Goal: Task Accomplishment & Management: Complete application form

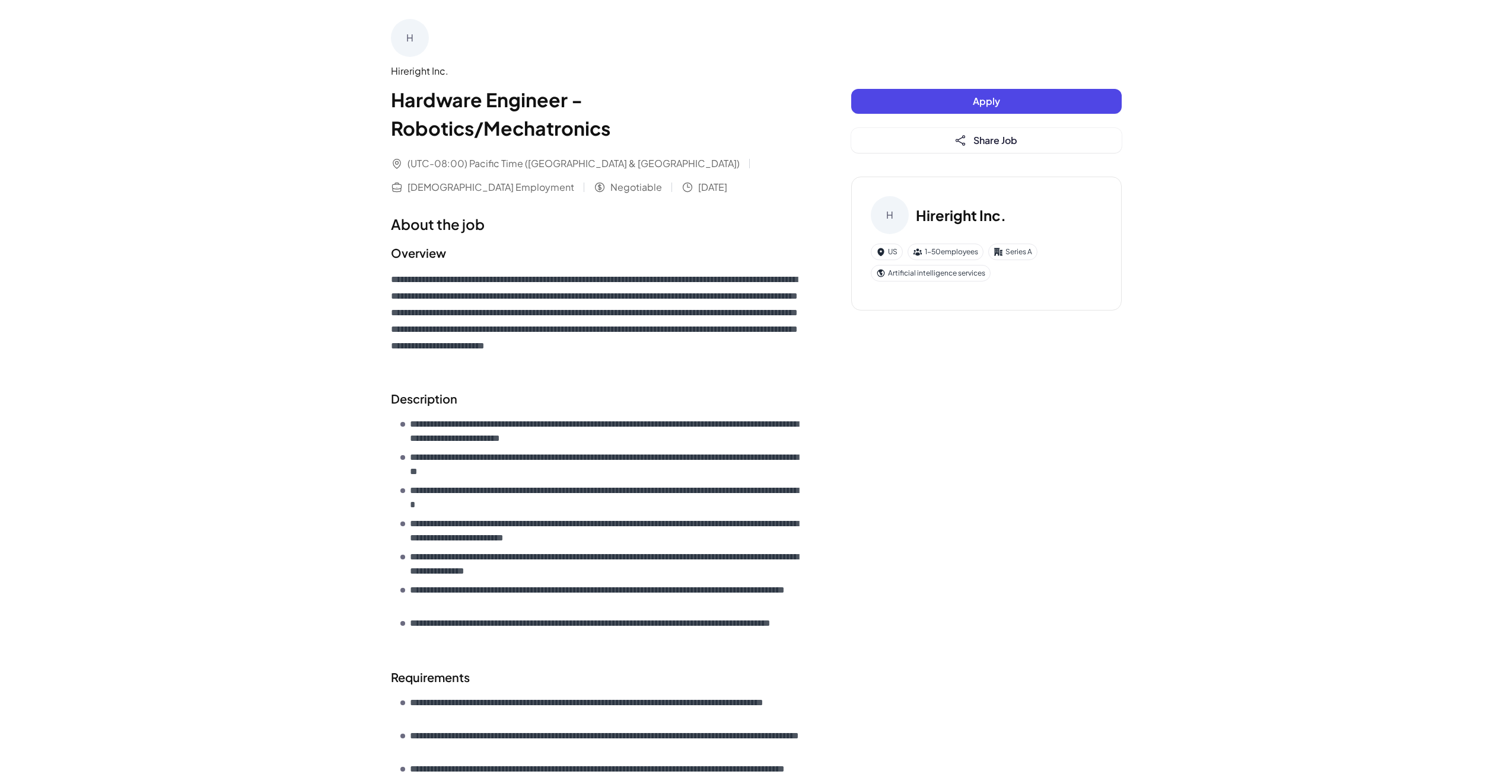
click at [951, 95] on button "Apply" at bounding box center [986, 102] width 271 height 25
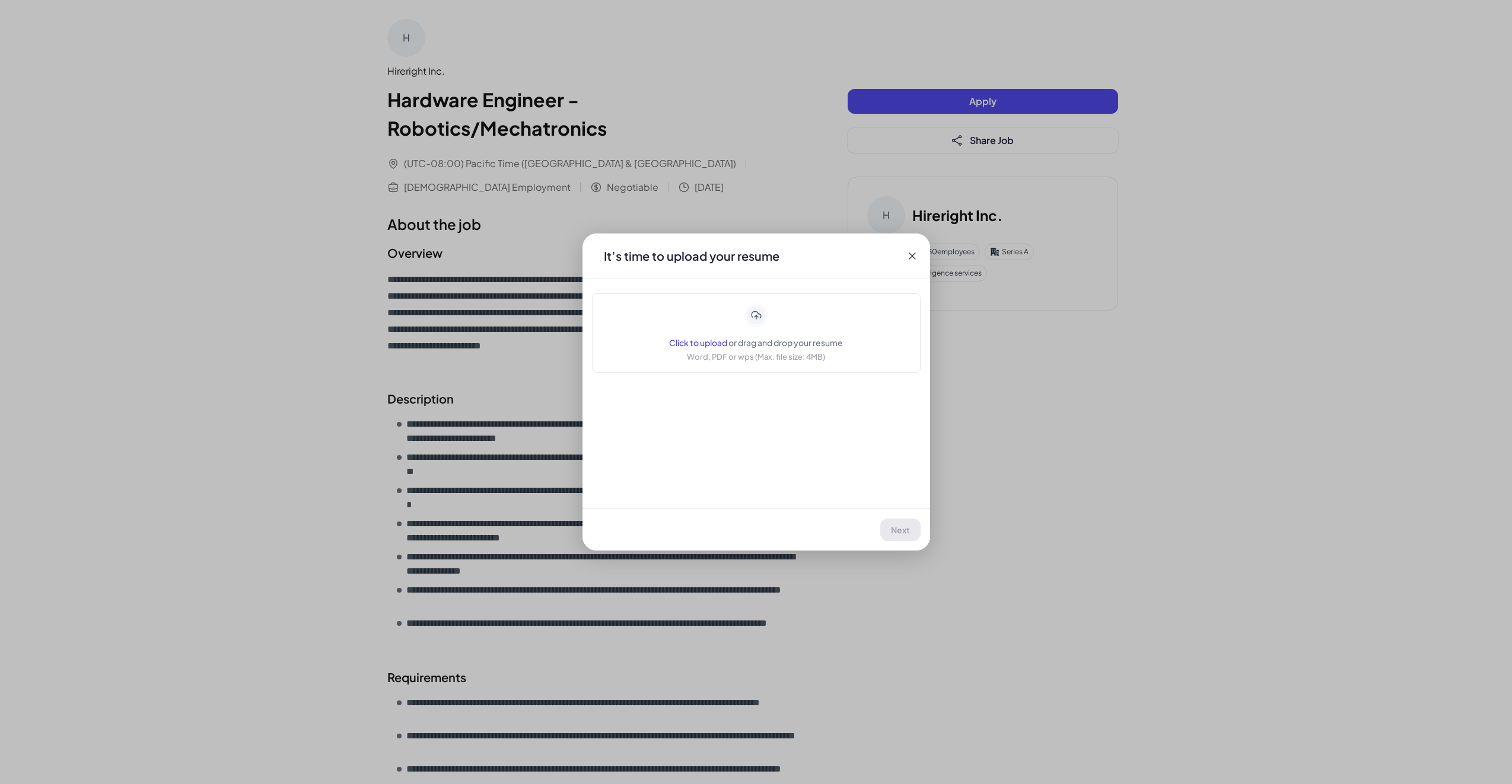
click at [914, 253] on icon at bounding box center [913, 256] width 11 height 11
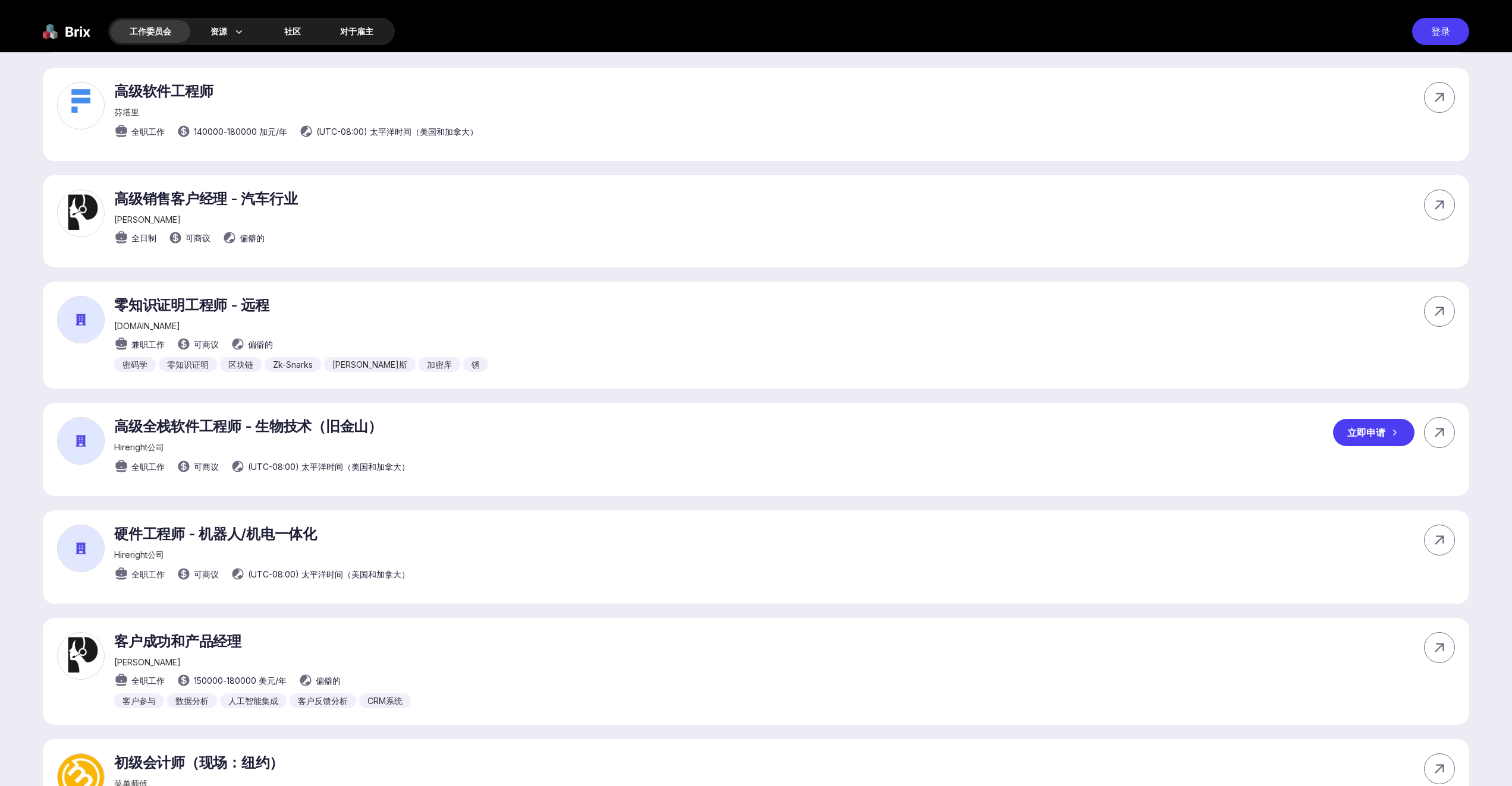
scroll to position [595, 0]
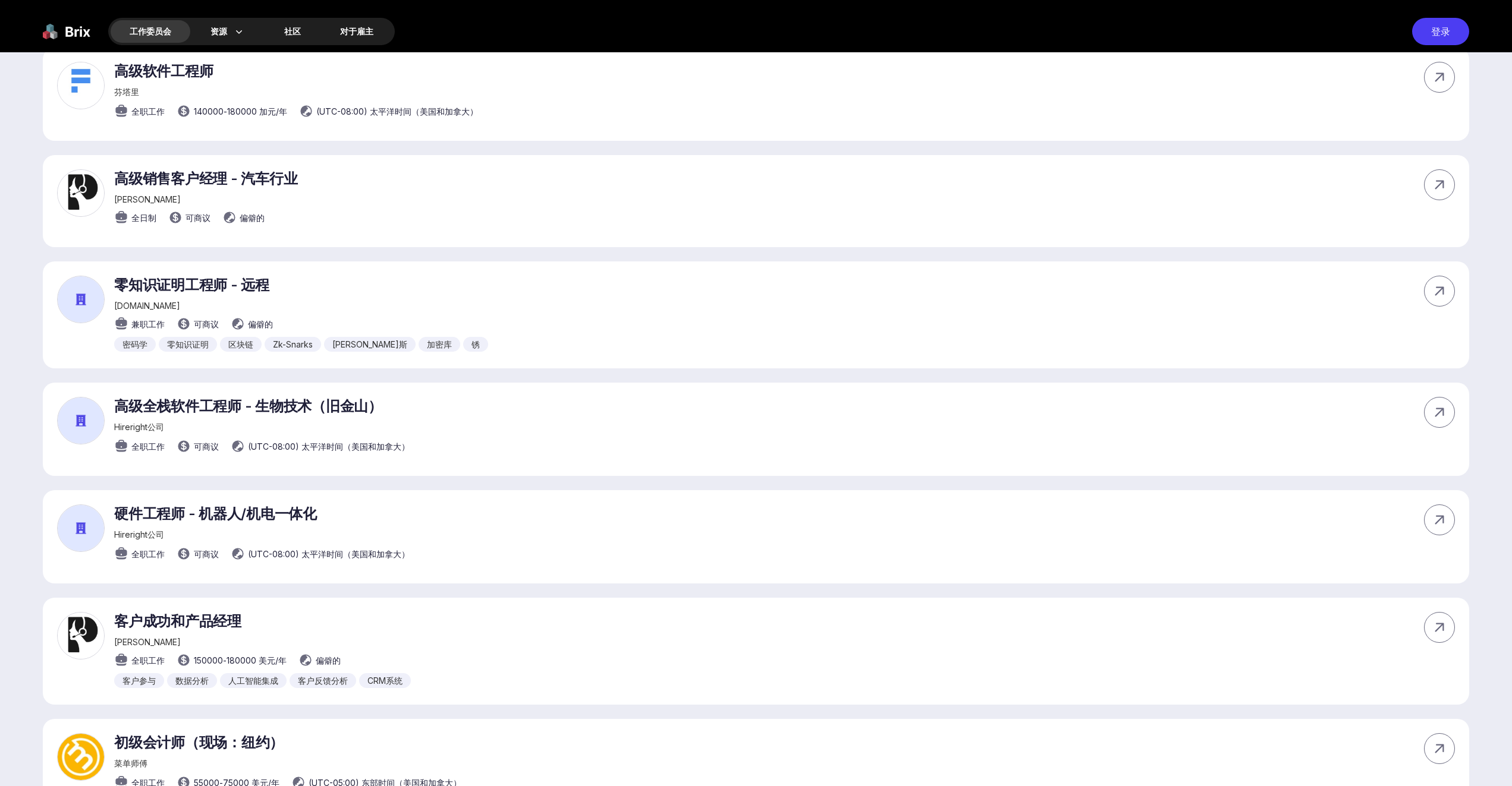
drag, startPoint x: 215, startPoint y: 294, endPoint x: 187, endPoint y: 289, distance: 28.4
click at [187, 289] on font "零知识证明工程师 - 远程" at bounding box center [191, 285] width 155 height 17
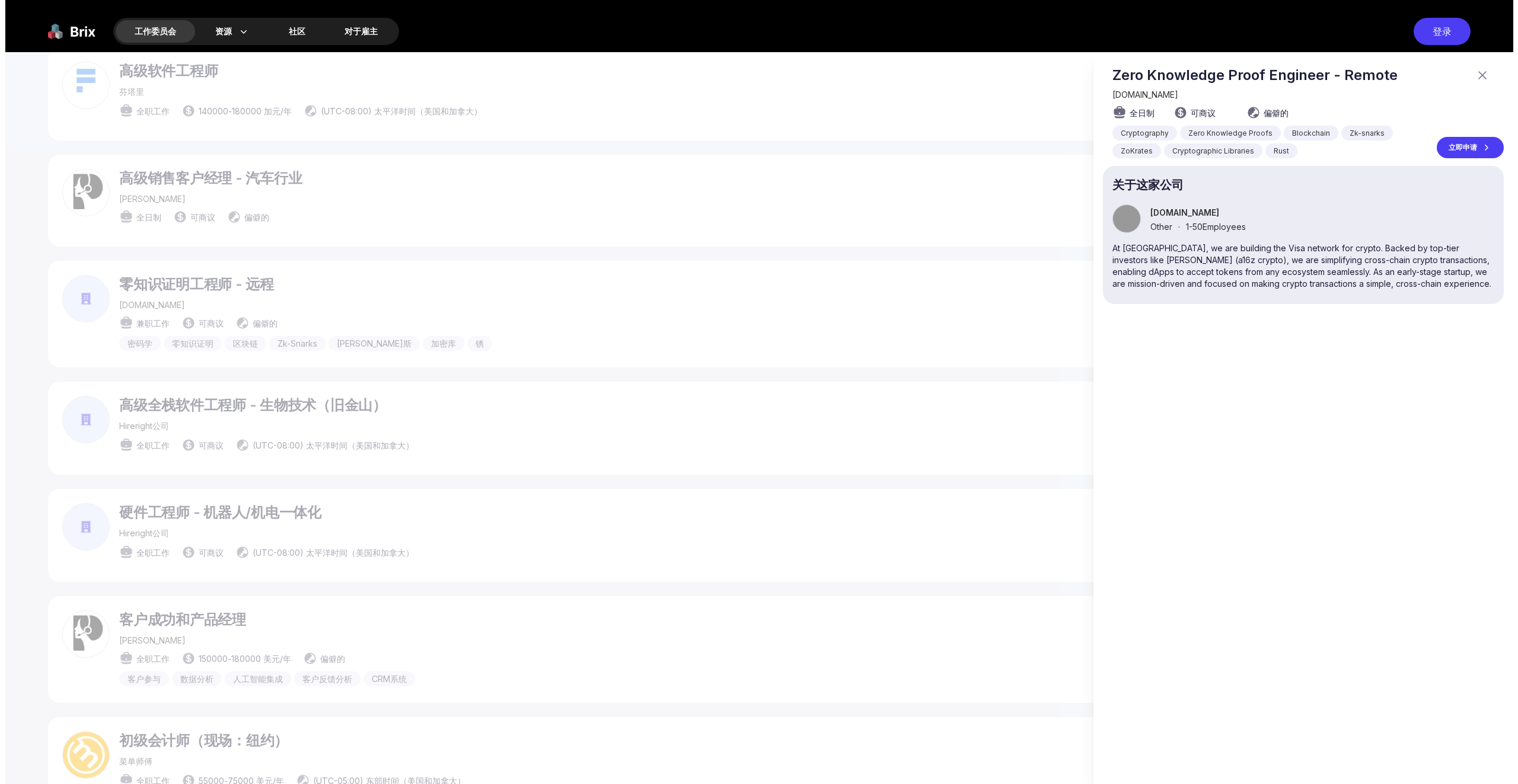
scroll to position [0, 0]
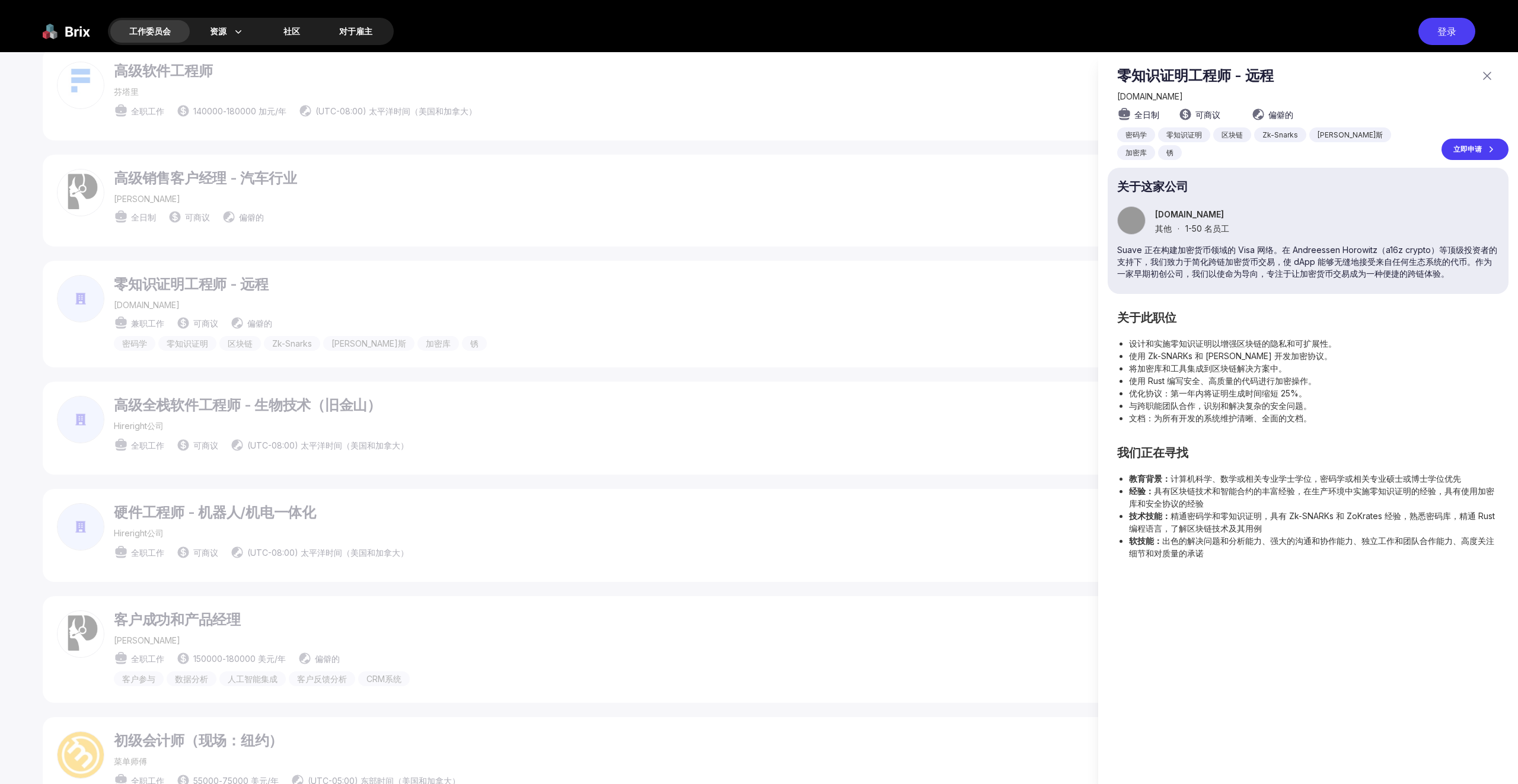
click at [459, 468] on div at bounding box center [759, 419] width 1518 height 733
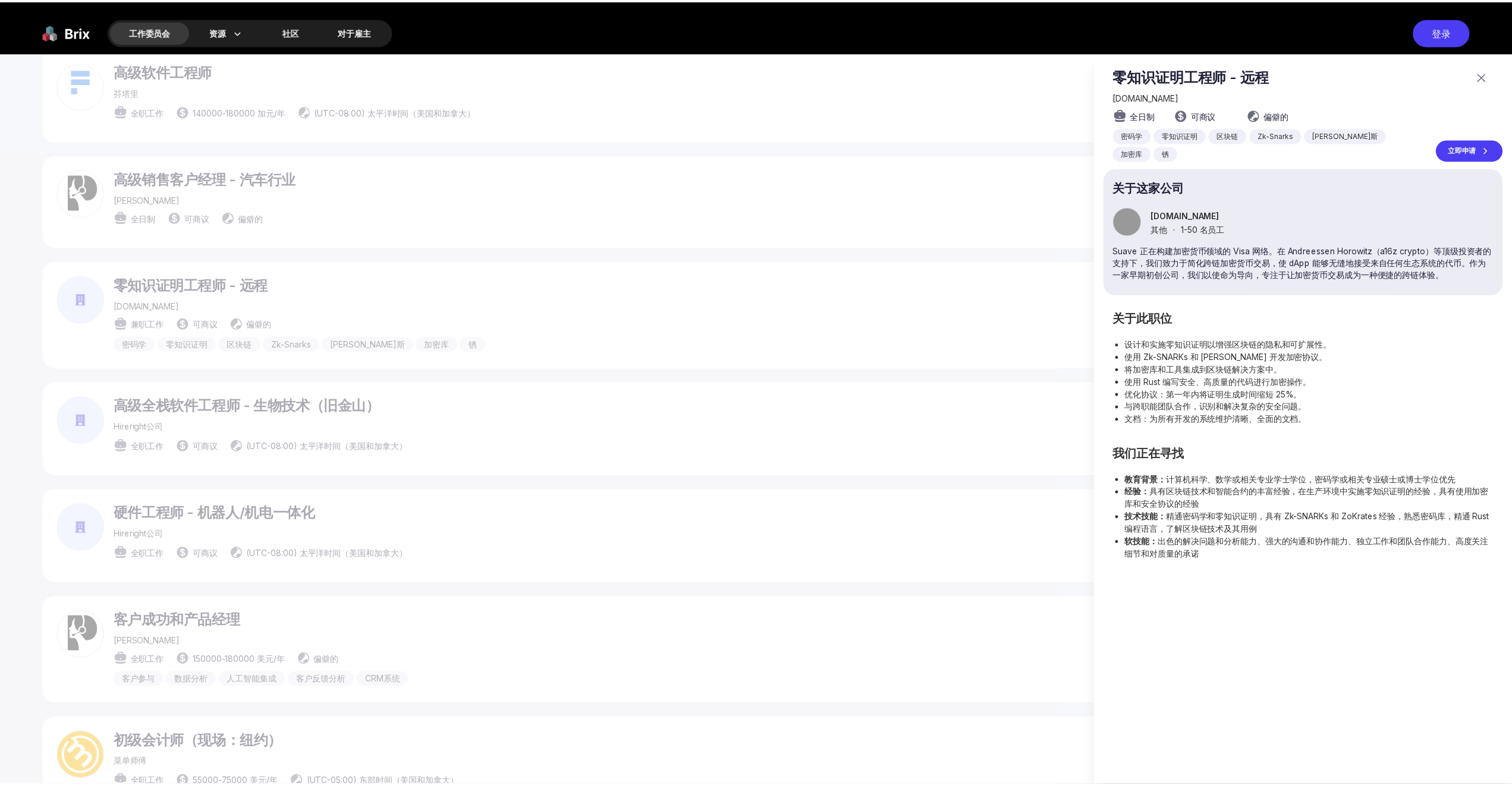
scroll to position [595, 0]
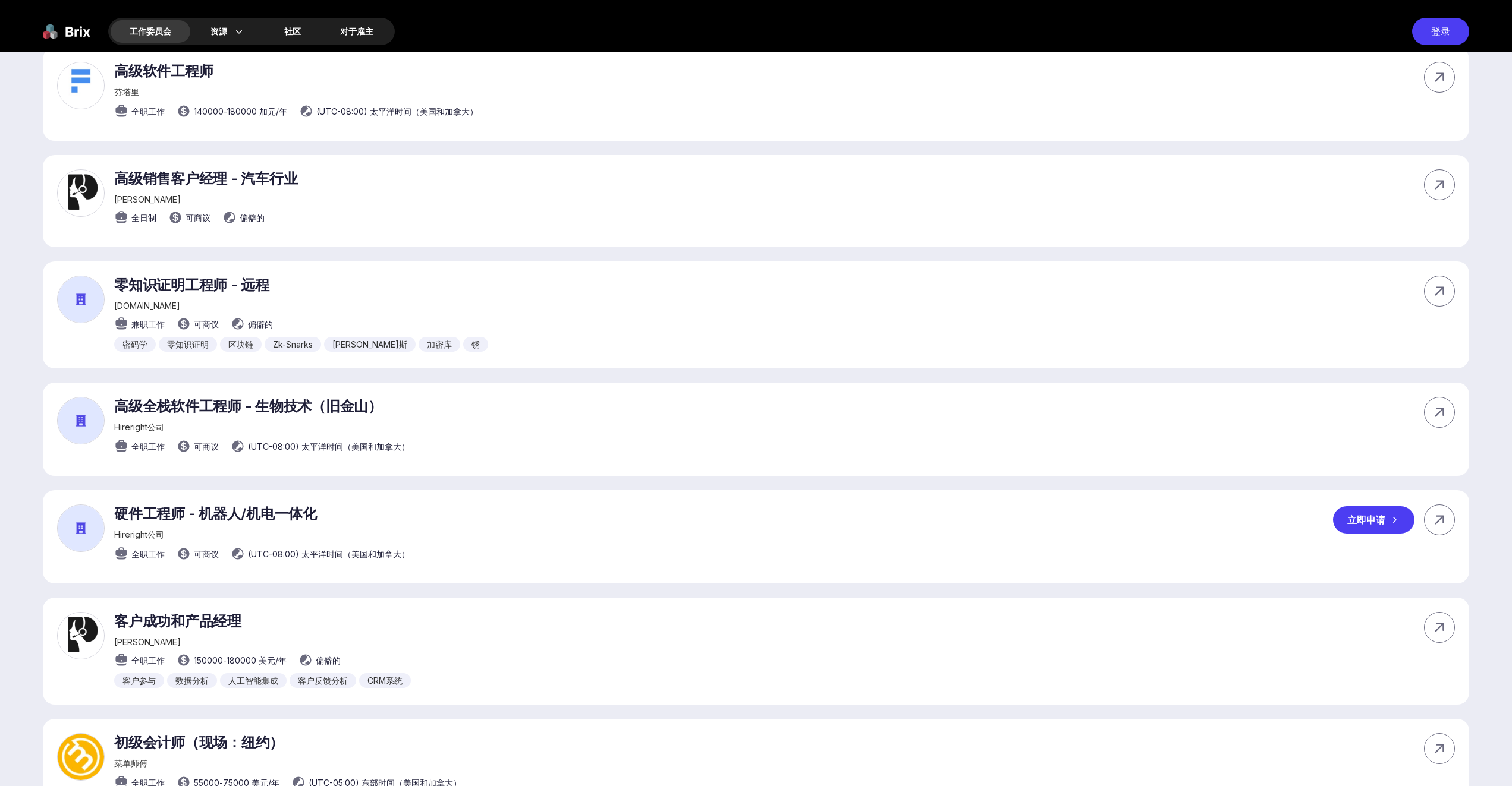
click at [259, 522] on font "硬件工程师 - 机器人/机电一体化" at bounding box center [215, 514] width 203 height 17
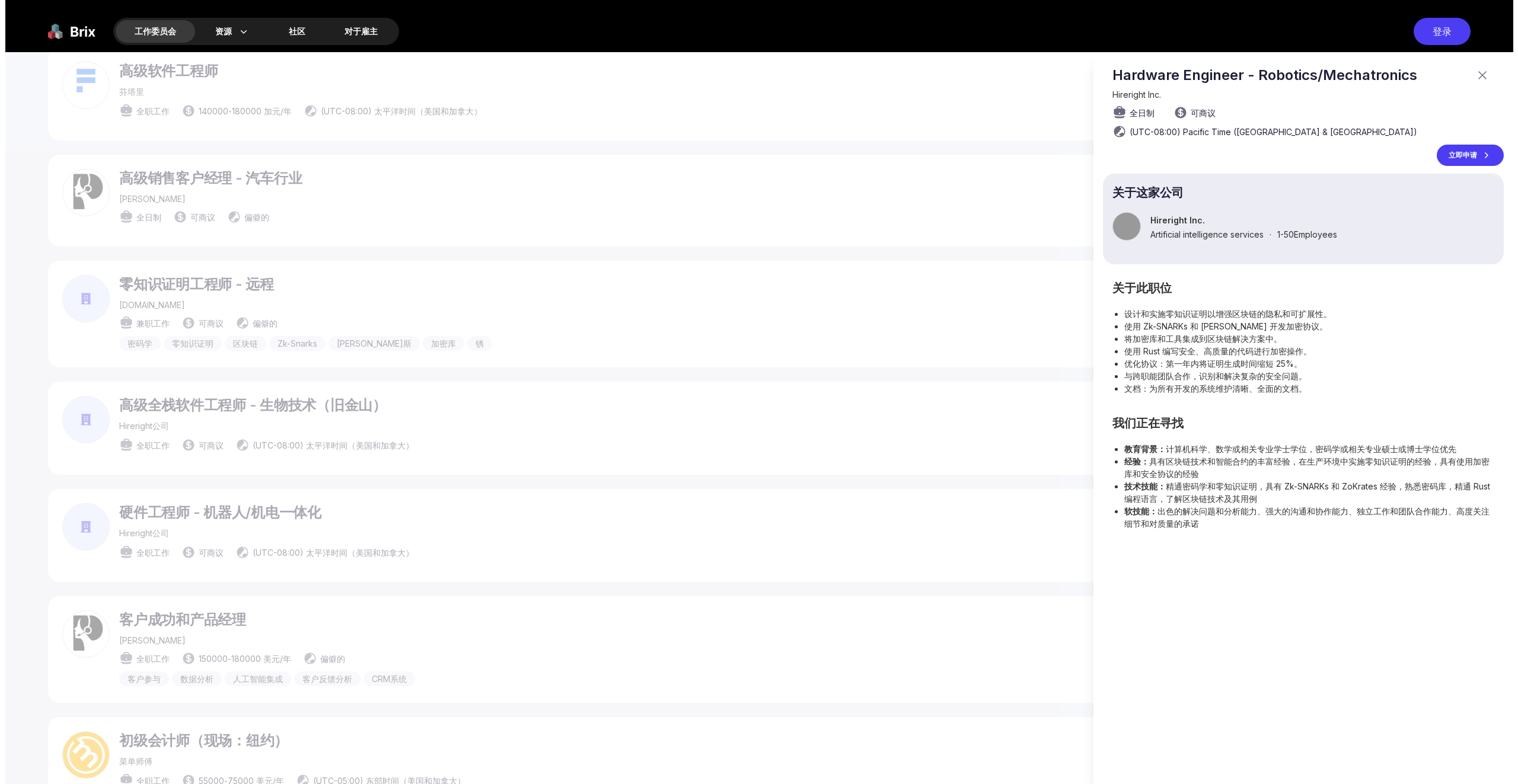
scroll to position [0, 0]
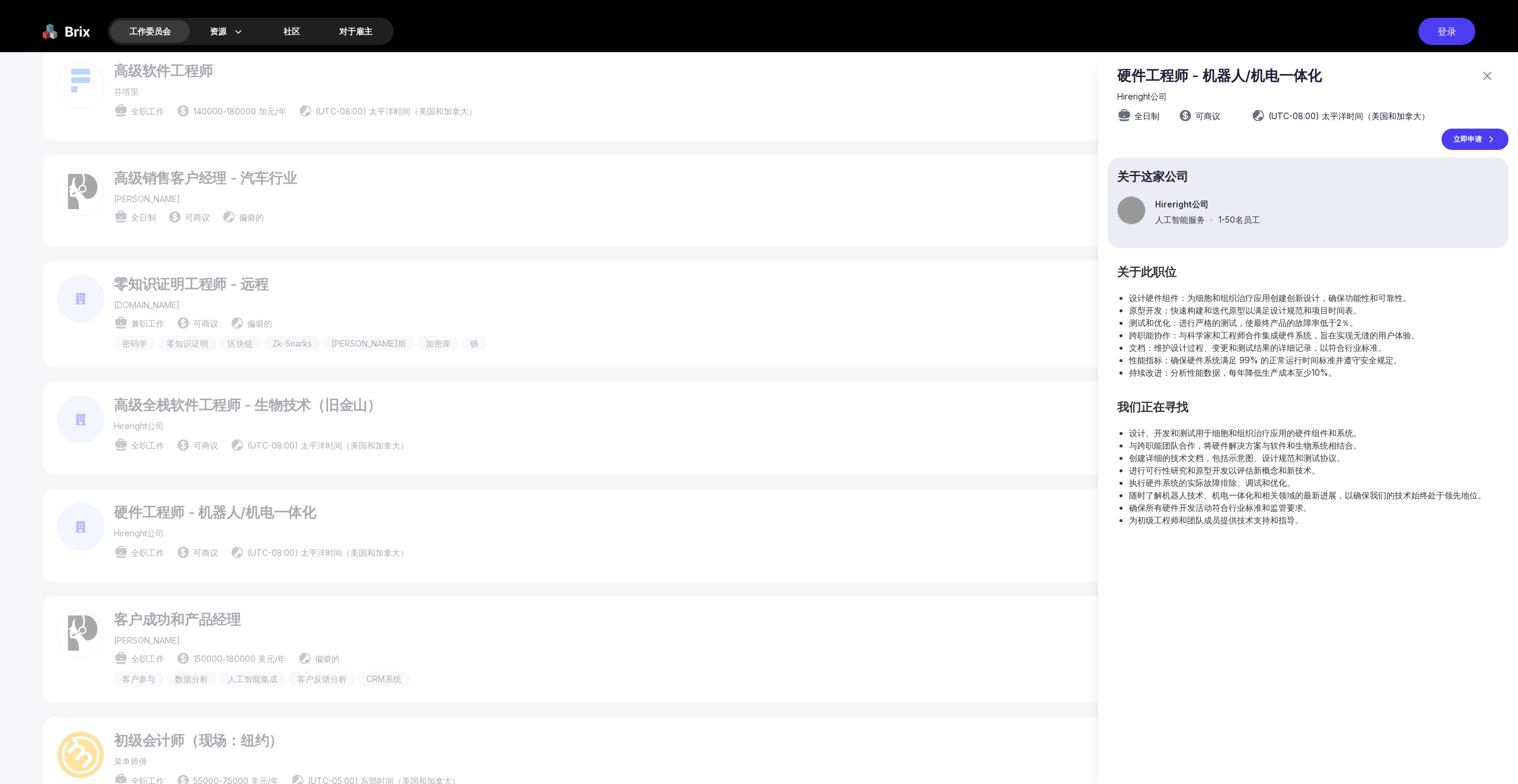
click at [483, 423] on div at bounding box center [759, 419] width 1518 height 733
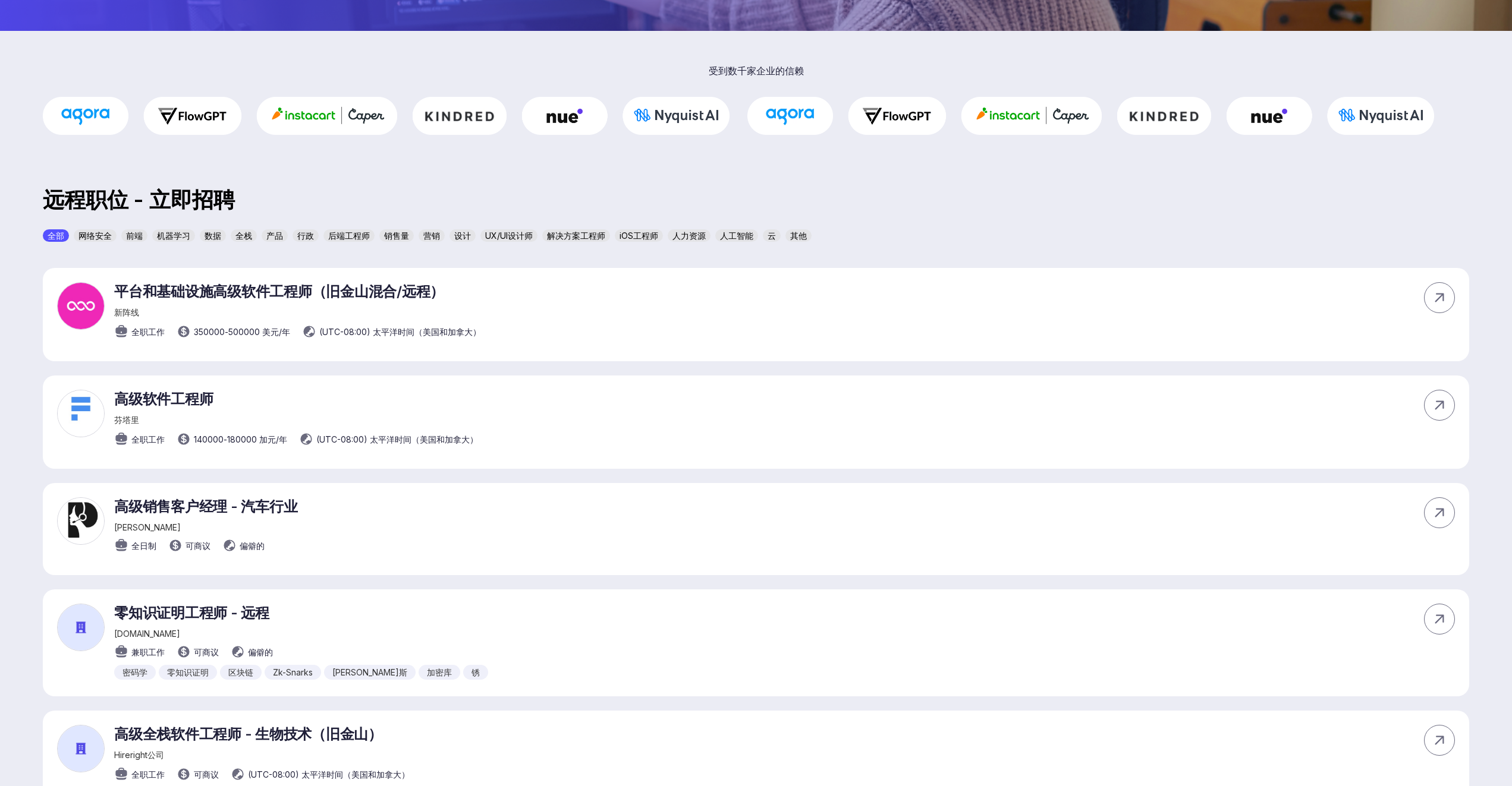
scroll to position [119, 0]
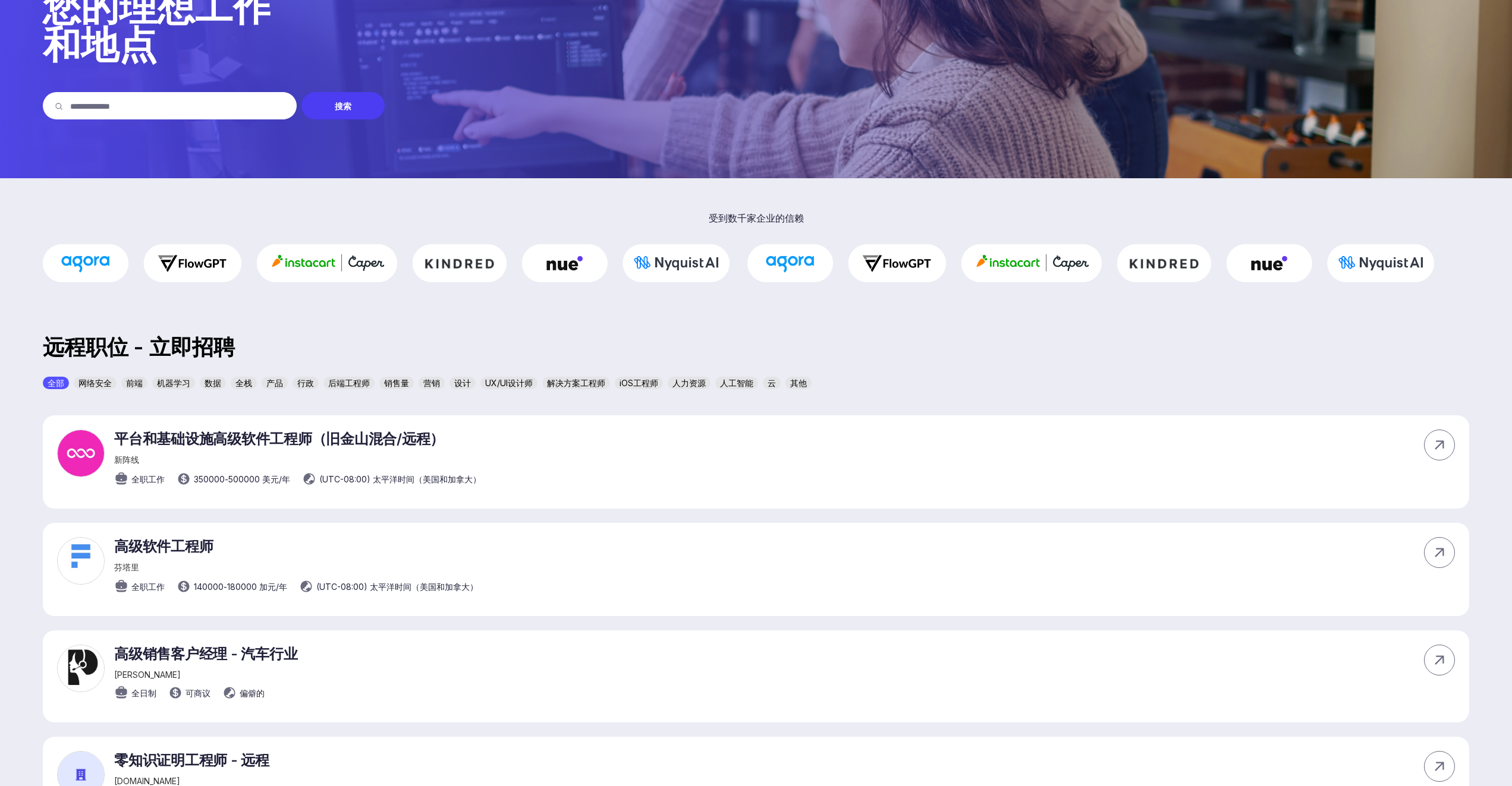
click at [153, 97] on input "text" at bounding box center [178, 106] width 215 height 28
type input "********"
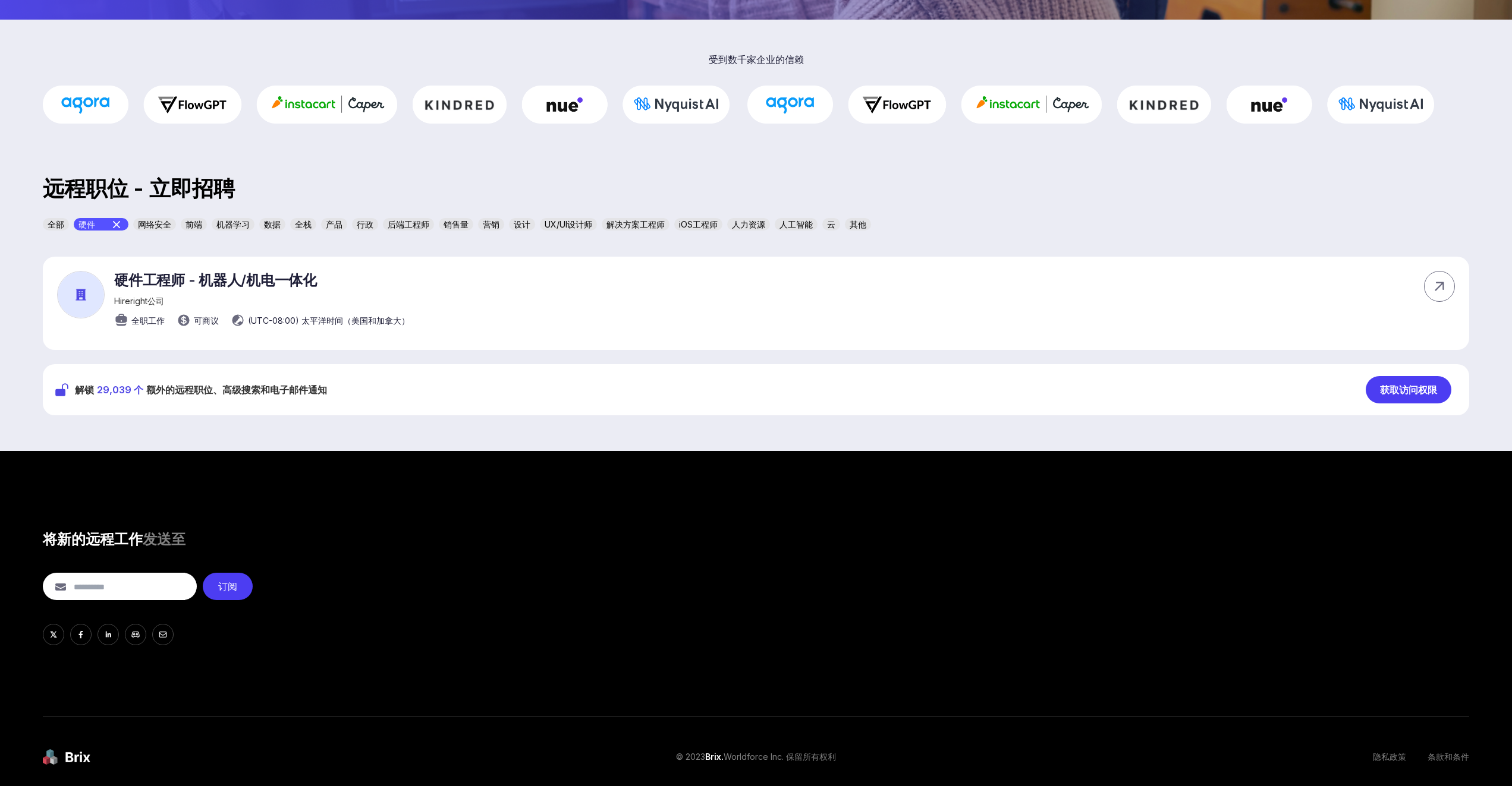
scroll to position [336, 0]
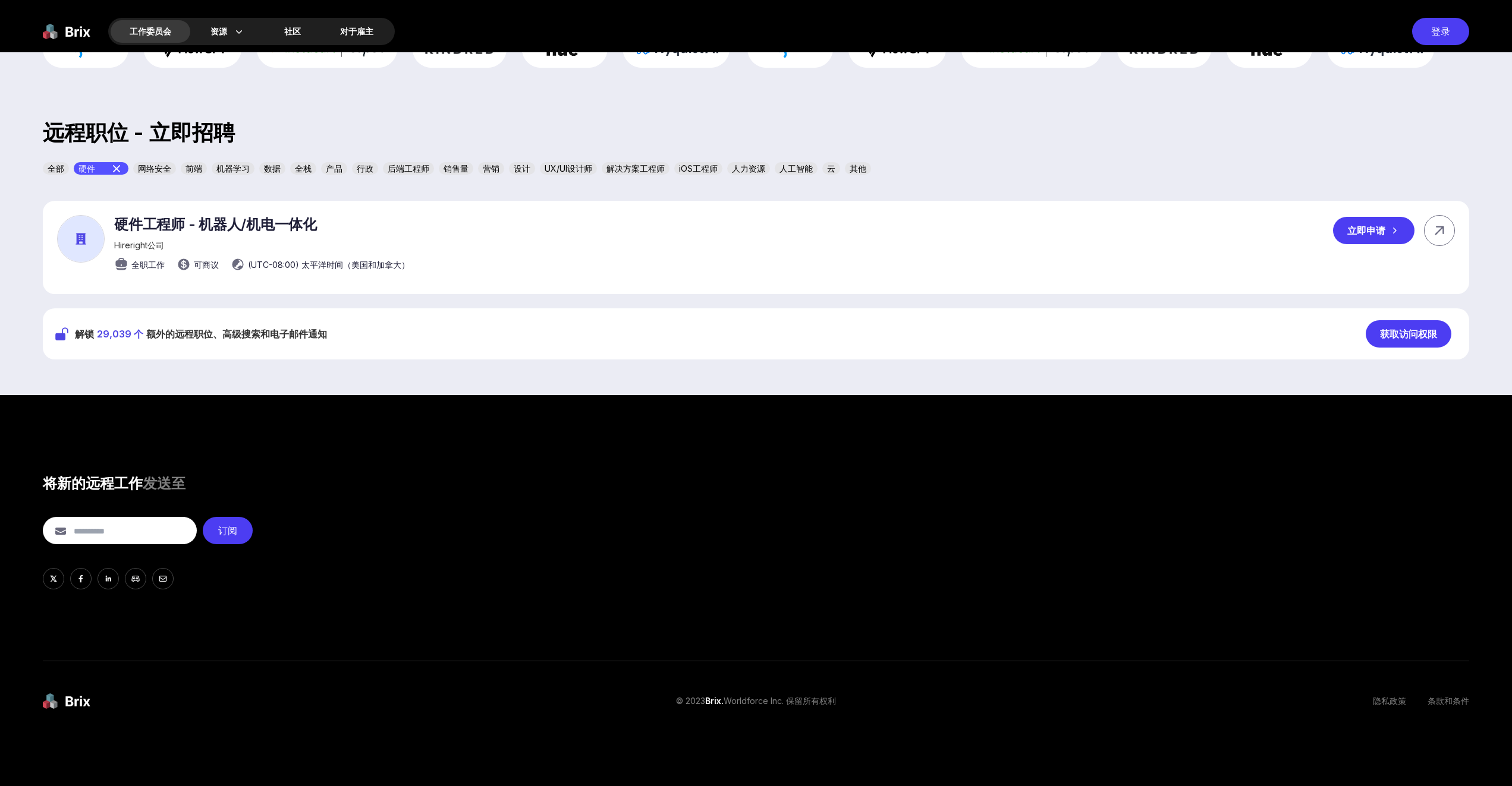
click at [182, 226] on font "硬件工程师 - 机器人/机电一体化" at bounding box center [215, 225] width 203 height 17
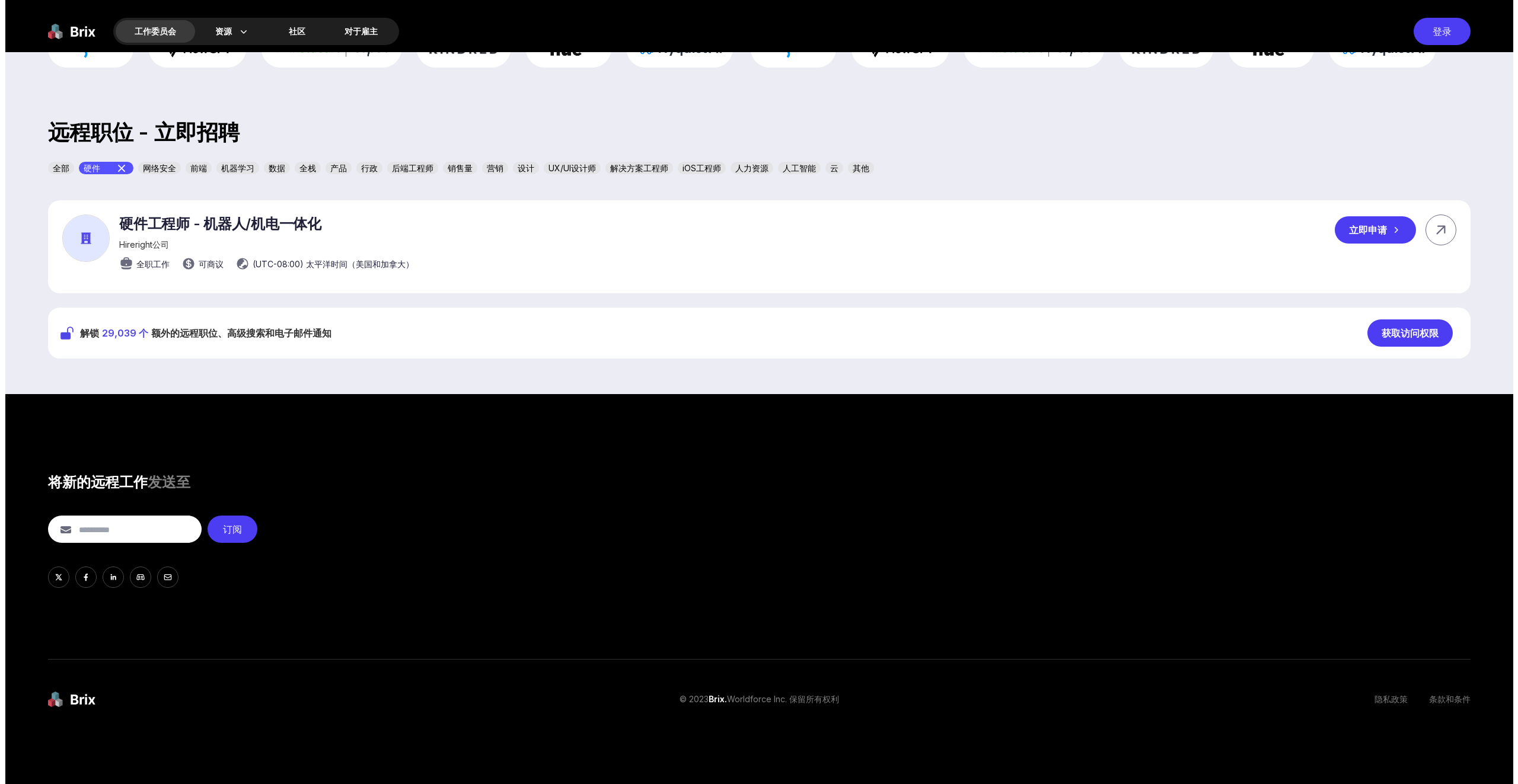
scroll to position [0, 0]
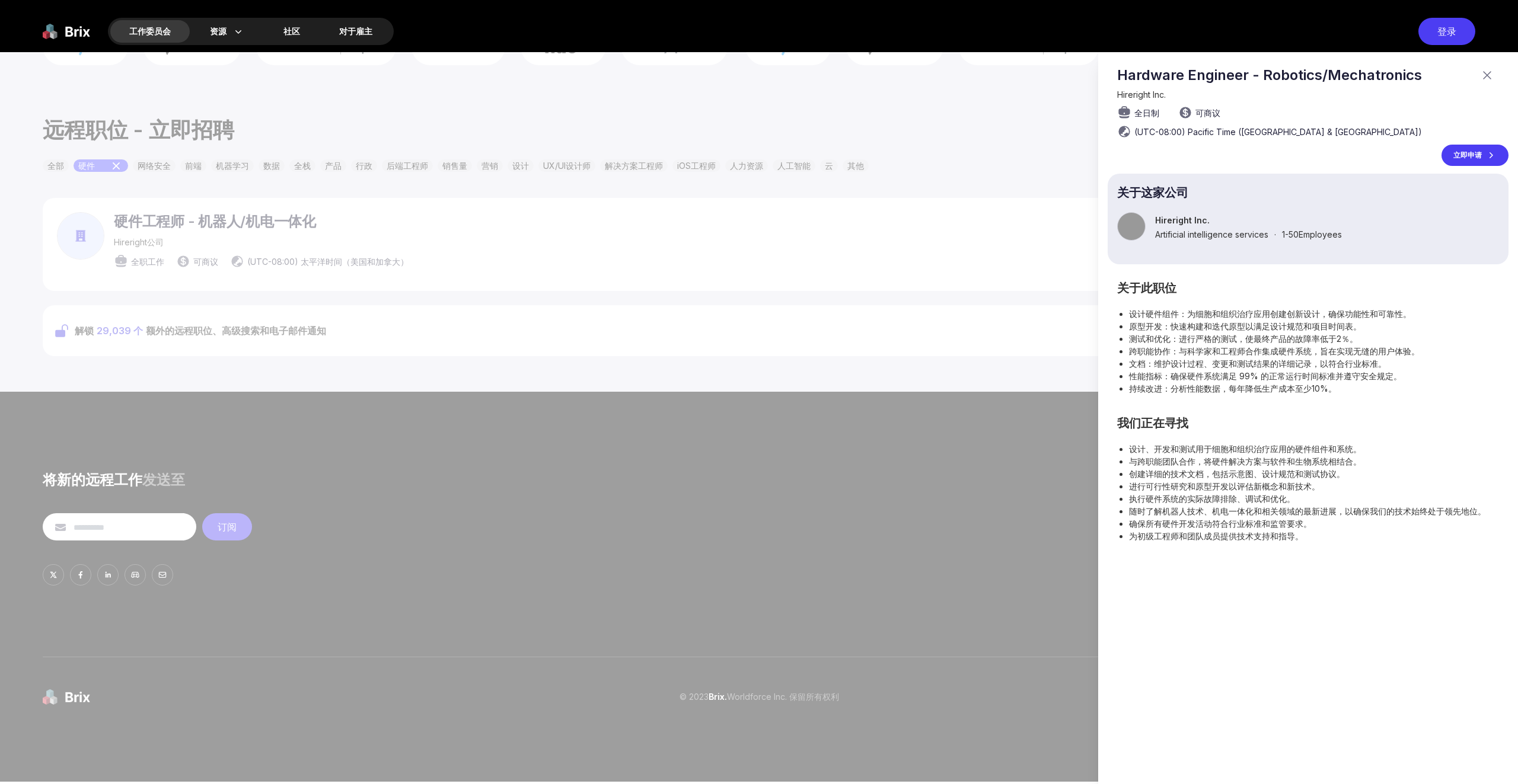
click at [1142, 98] on span "Hireright Inc." at bounding box center [1141, 94] width 48 height 10
drag, startPoint x: 1195, startPoint y: 97, endPoint x: 1121, endPoint y: 92, distance: 74.2
click at [1121, 92] on div "Hireright Inc." at bounding box center [1313, 94] width 391 height 10
click at [1265, 322] on font "原型开发：快速构建和迭代原型以满足设计规范和项目时间表。" at bounding box center [1245, 327] width 233 height 10
